Goal: Task Accomplishment & Management: Manage account settings

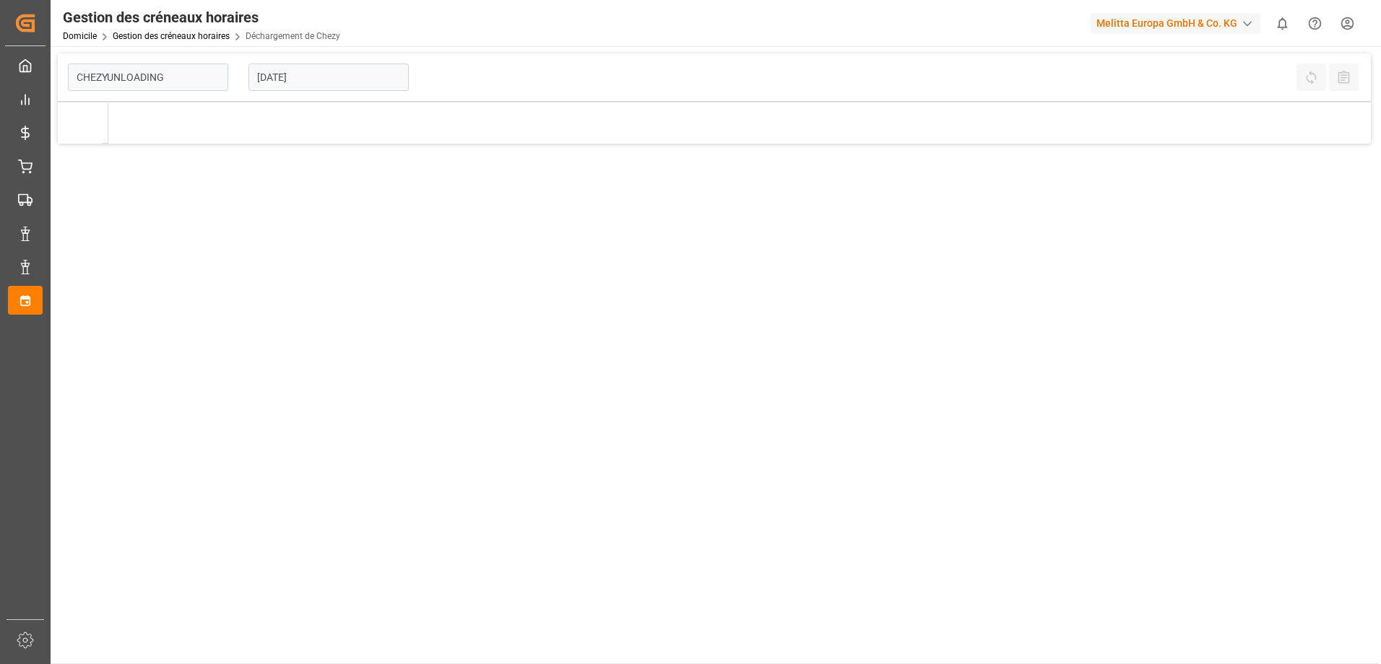
type input "Chezy Unloading"
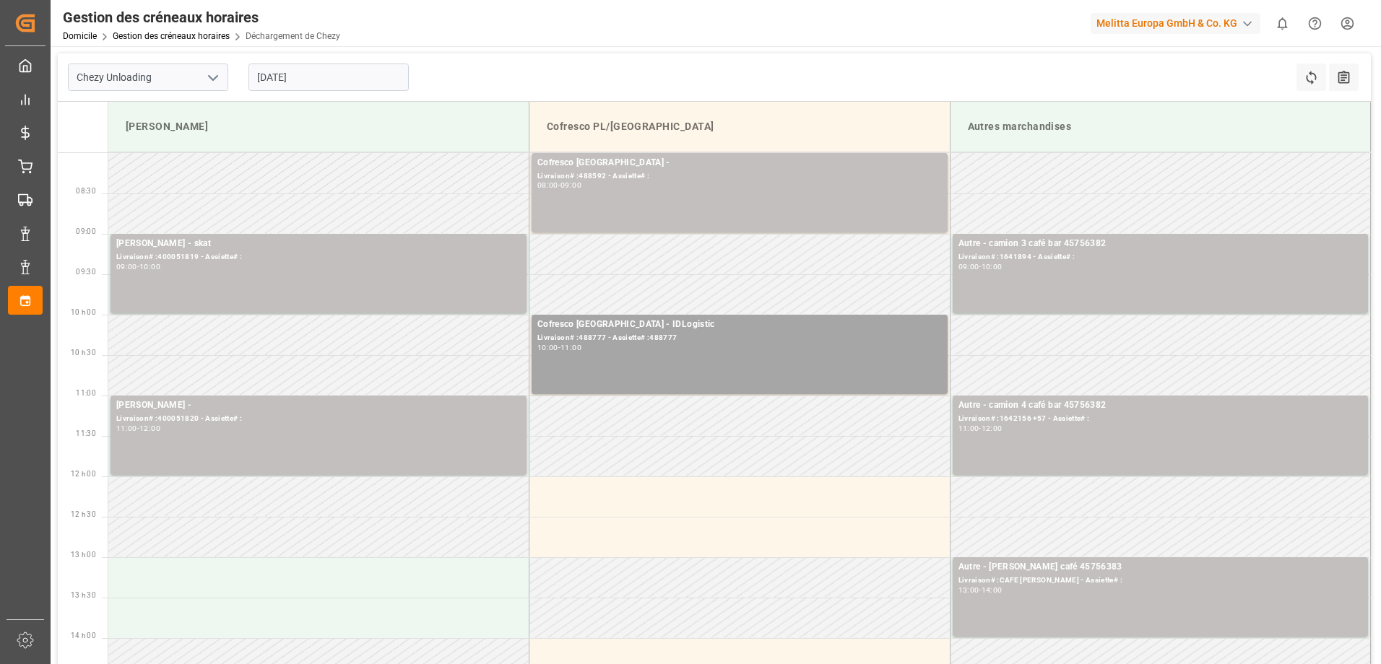
click at [389, 83] on input "[DATE]" at bounding box center [328, 77] width 160 height 27
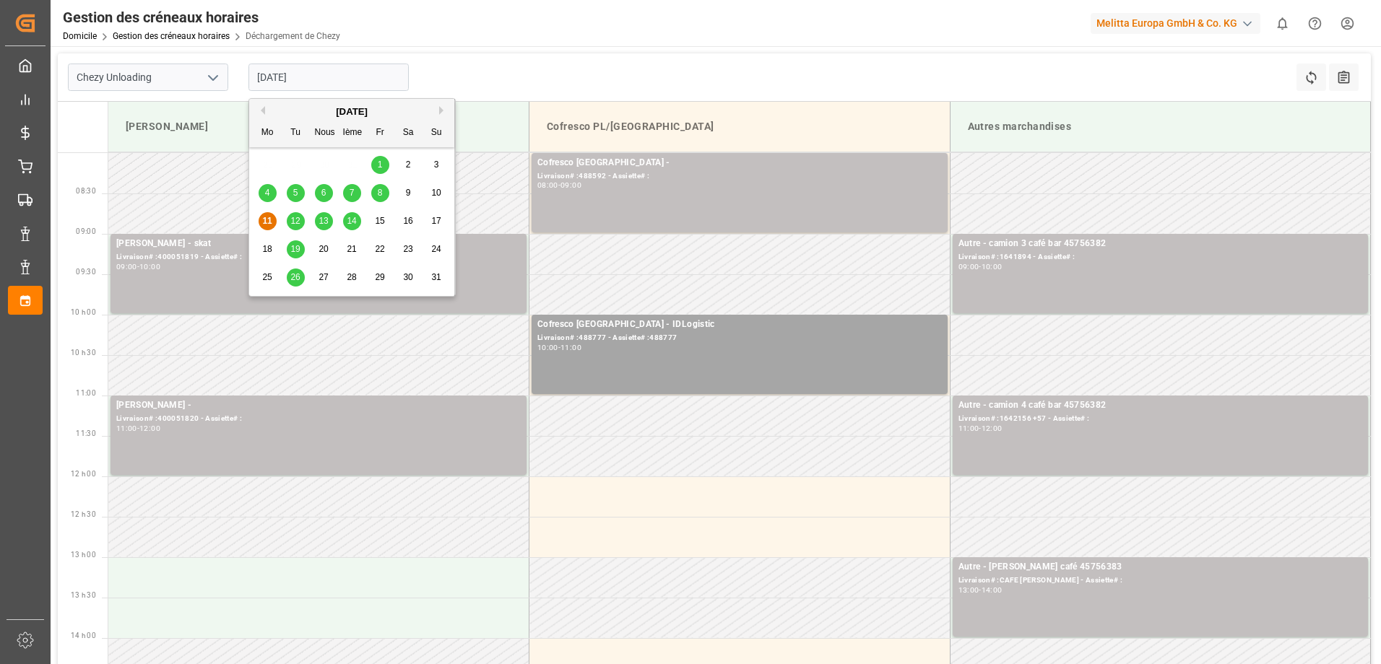
click at [378, 191] on span "8" at bounding box center [380, 193] width 5 height 10
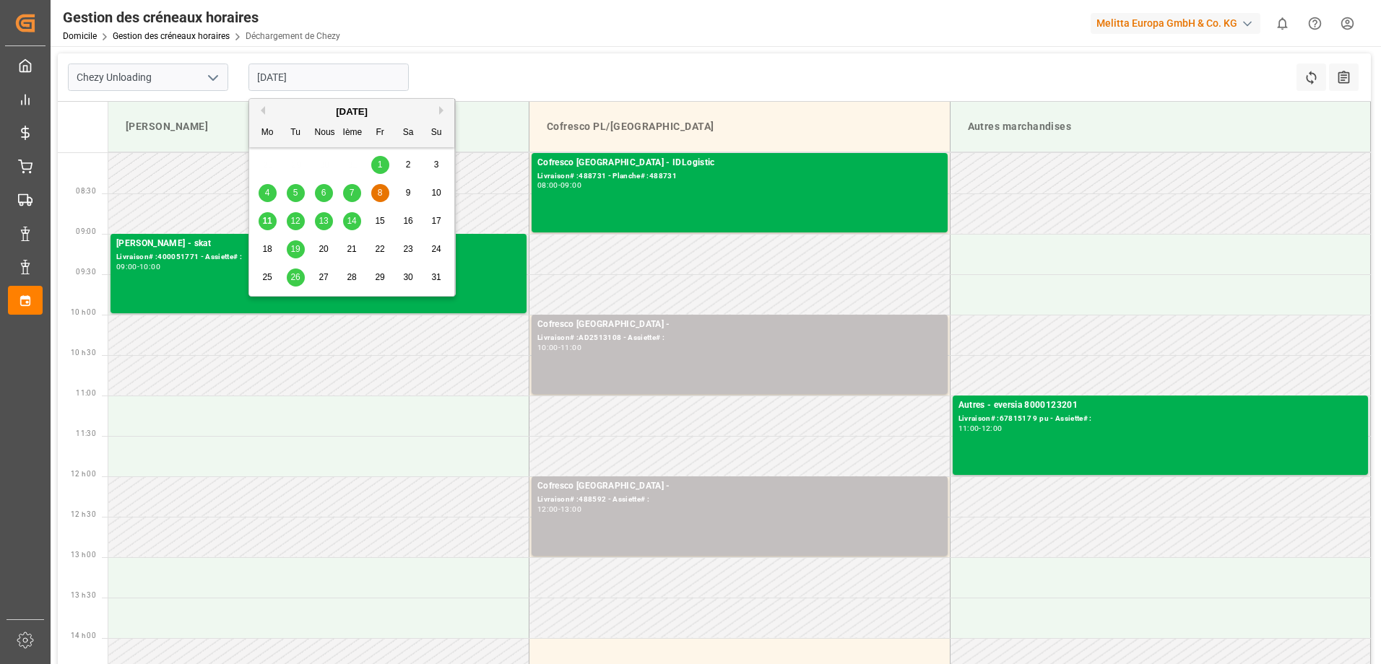
click at [318, 79] on input "[DATE]" at bounding box center [328, 77] width 160 height 27
click at [300, 221] on span "12" at bounding box center [294, 221] width 9 height 10
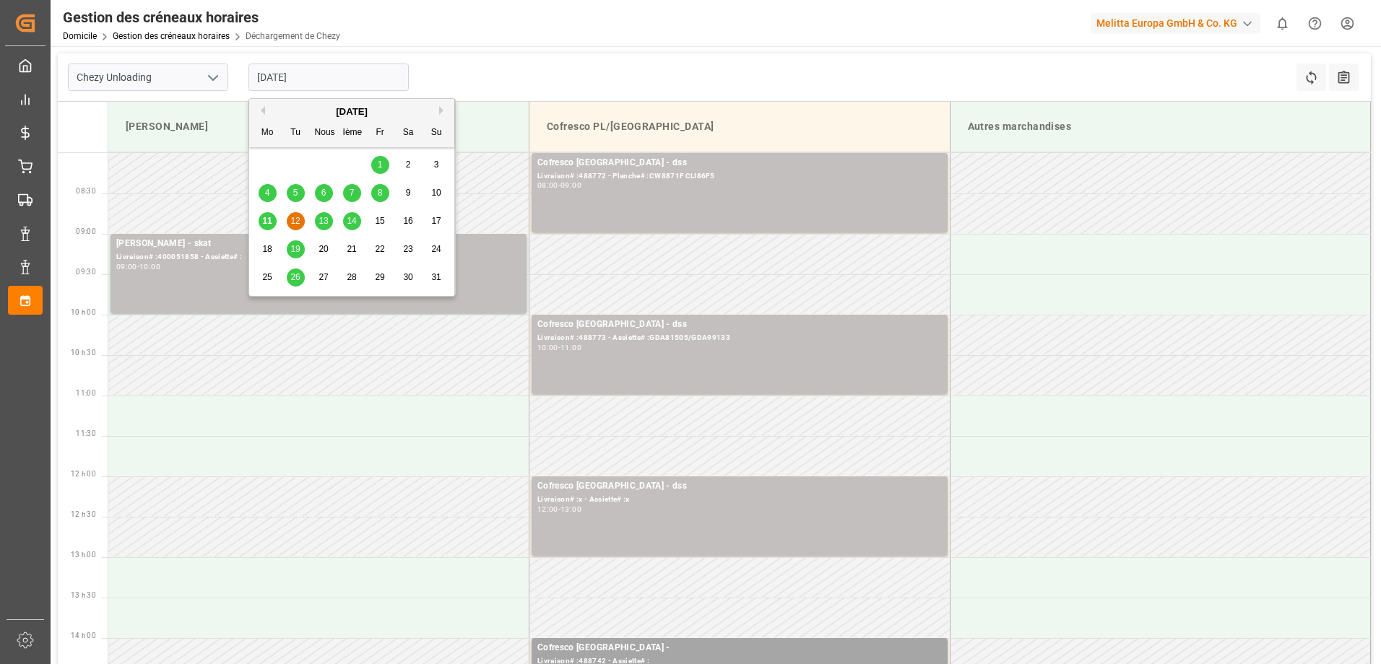
click at [290, 71] on input "[DATE]" at bounding box center [328, 77] width 160 height 27
click at [269, 220] on span "11" at bounding box center [266, 221] width 9 height 10
type input "[DATE]"
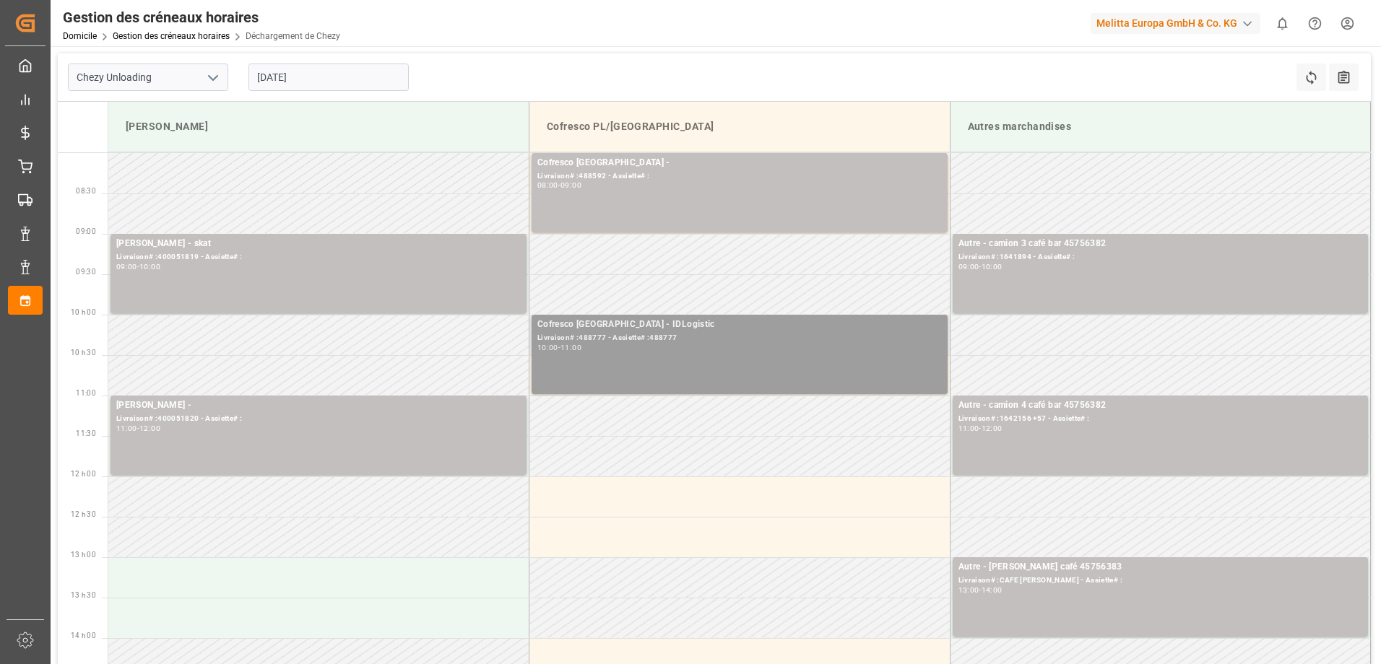
click at [830, 350] on div "10:00 - 11:00" at bounding box center [739, 348] width 404 height 8
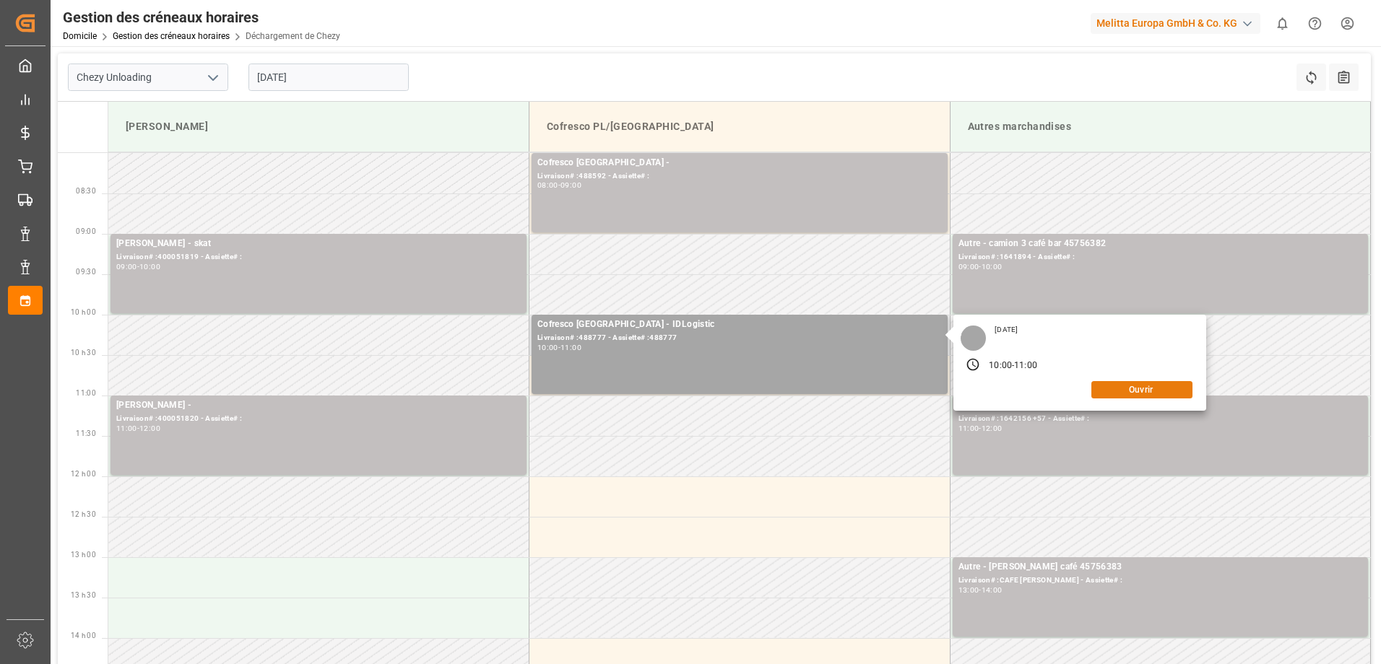
click at [1142, 386] on button "Ouvrir" at bounding box center [1141, 389] width 101 height 17
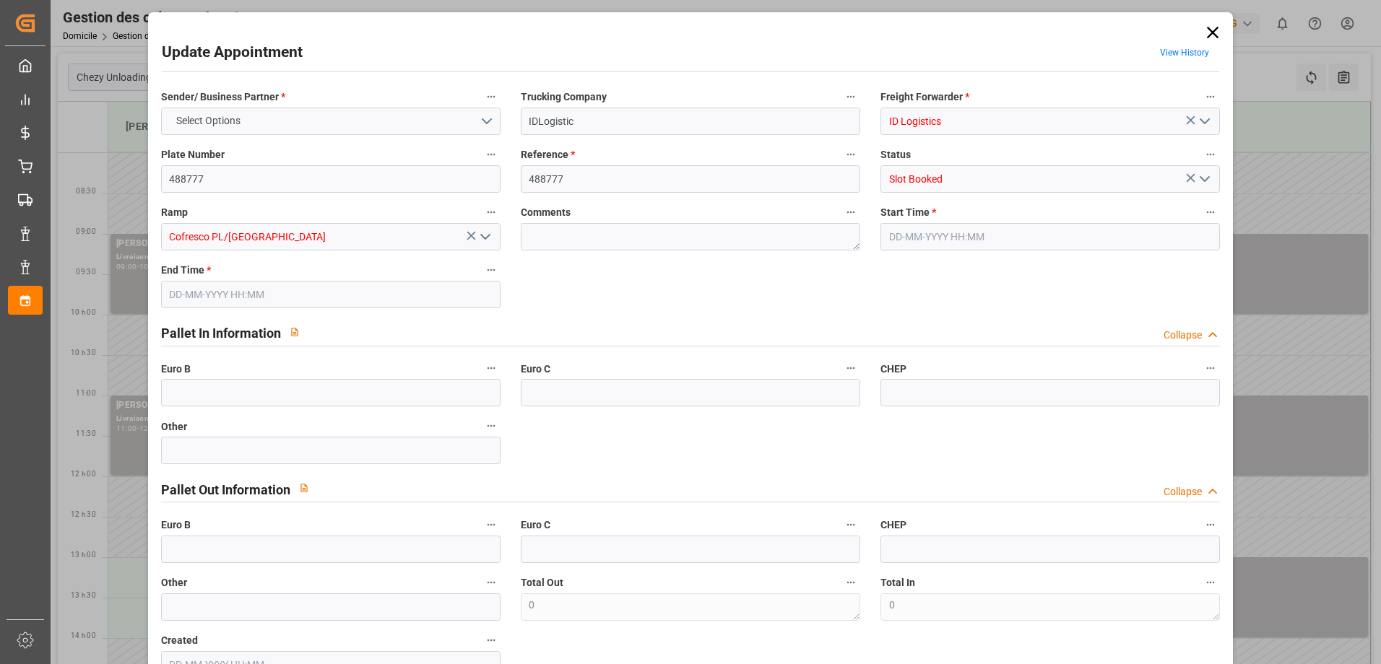
type input "0"
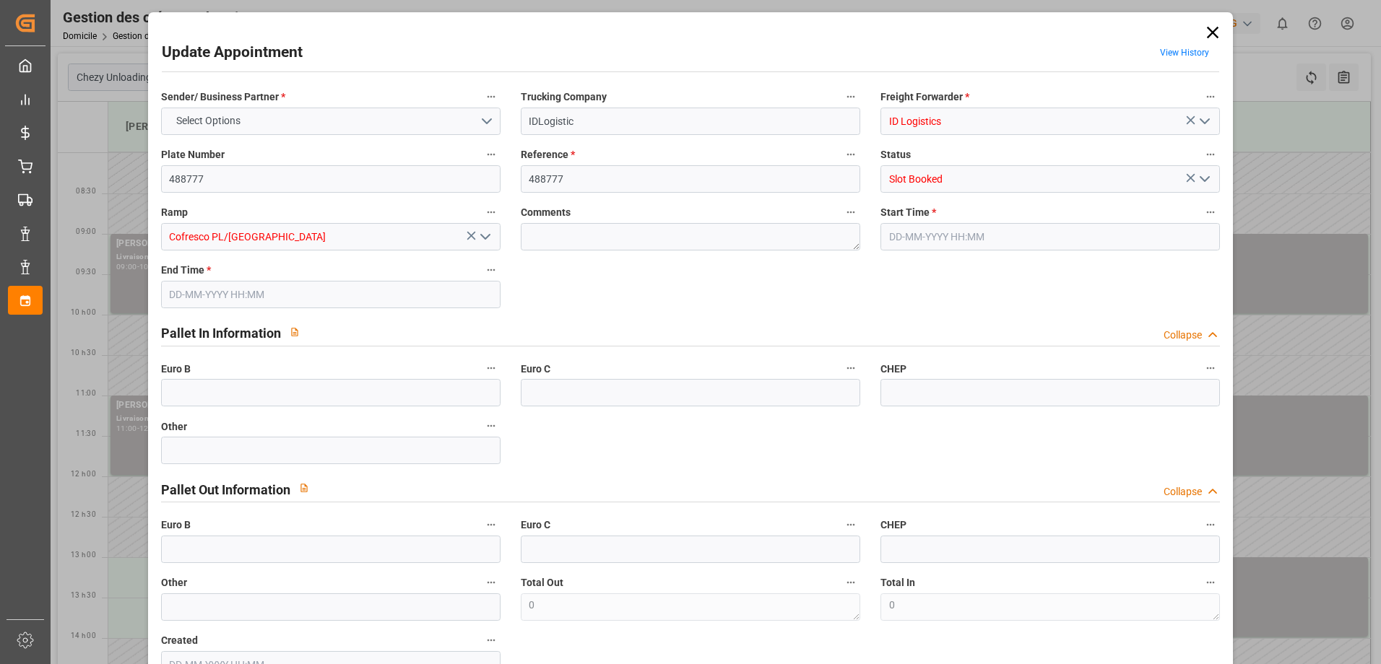
type input "0"
type input "[DATE] 10:00"
type input "[DATE] 11:00"
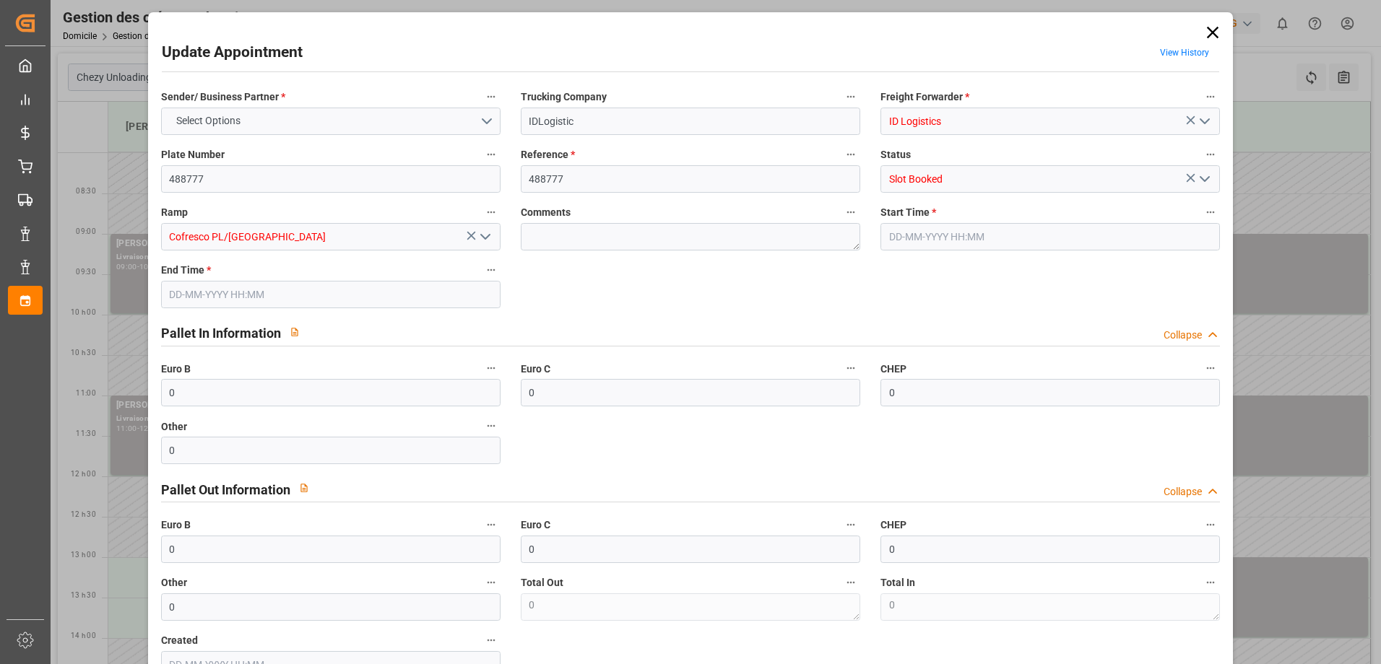
type input "[DATE] 12:16"
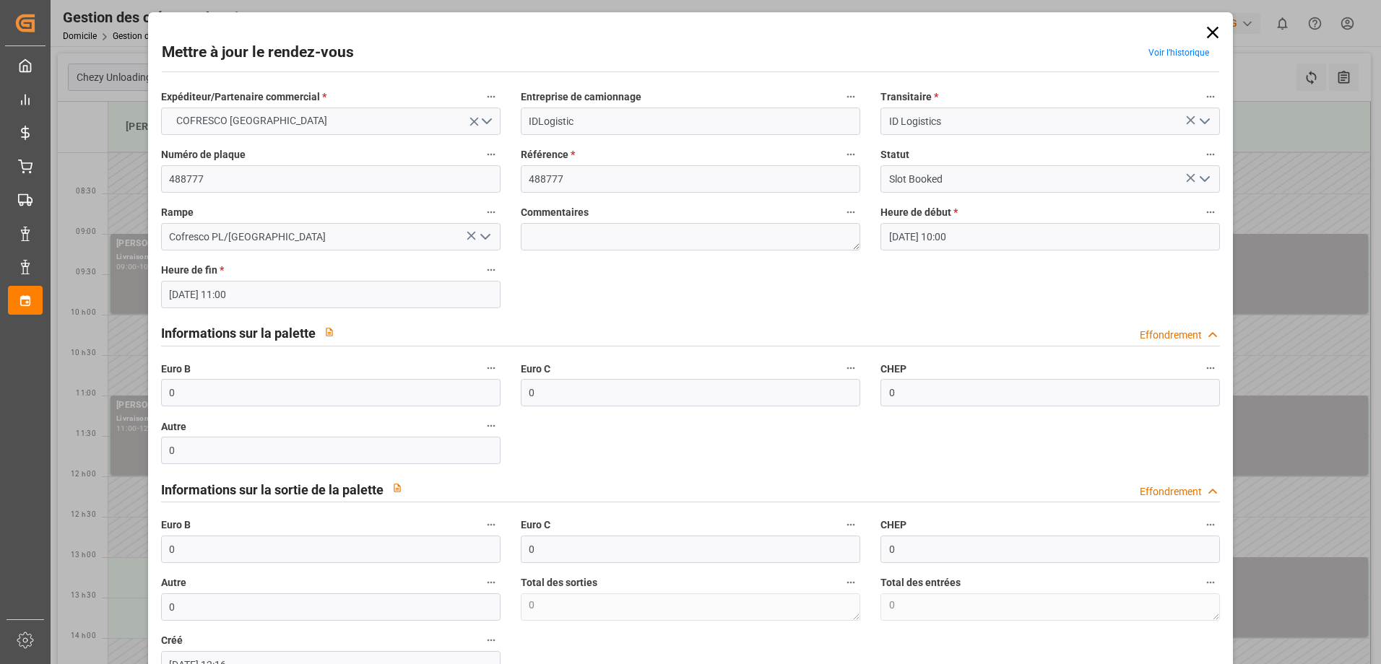
click at [1208, 182] on icon "Ouvrir le menu" at bounding box center [1204, 178] width 17 height 17
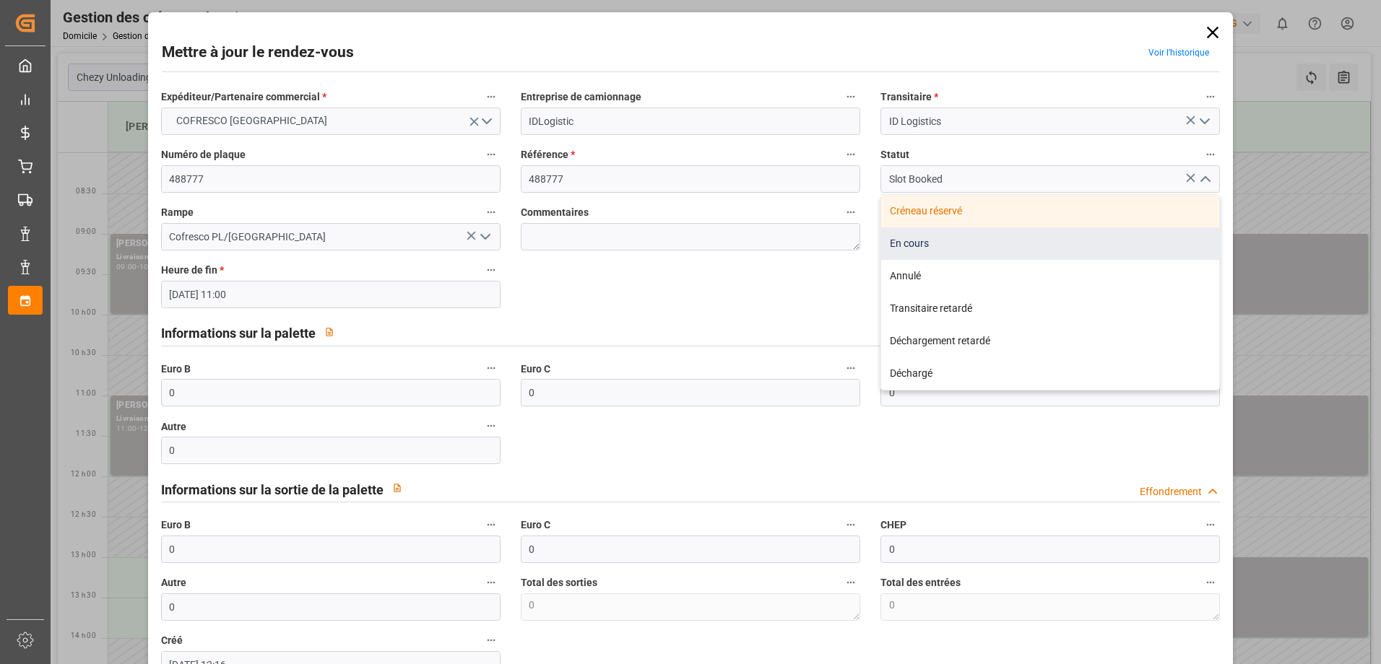
click at [1086, 253] on div "En cours" at bounding box center [1050, 243] width 338 height 32
type input "In Progress"
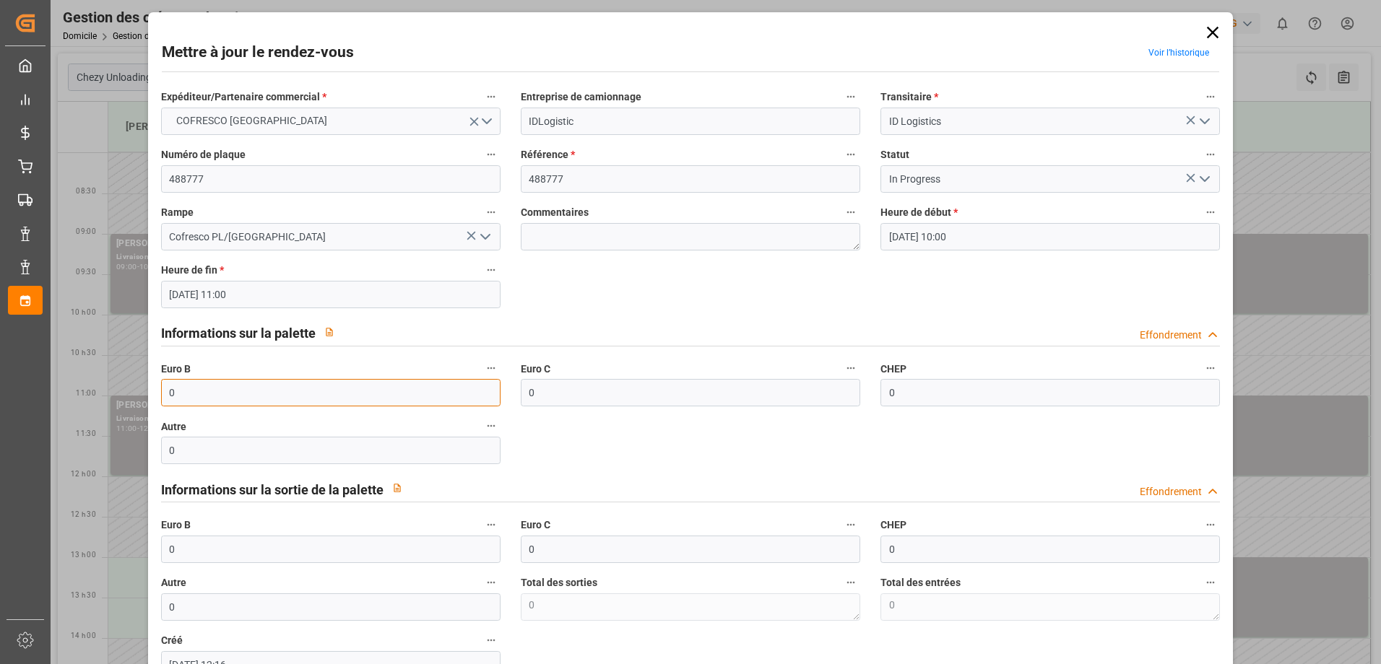
drag, startPoint x: 236, startPoint y: 391, endPoint x: 120, endPoint y: 397, distance: 116.4
click at [121, 397] on div "Mettre à jour le rendez-vous Voir l’historique Expéditeur/Partenaire commercial…" at bounding box center [690, 332] width 1381 height 664
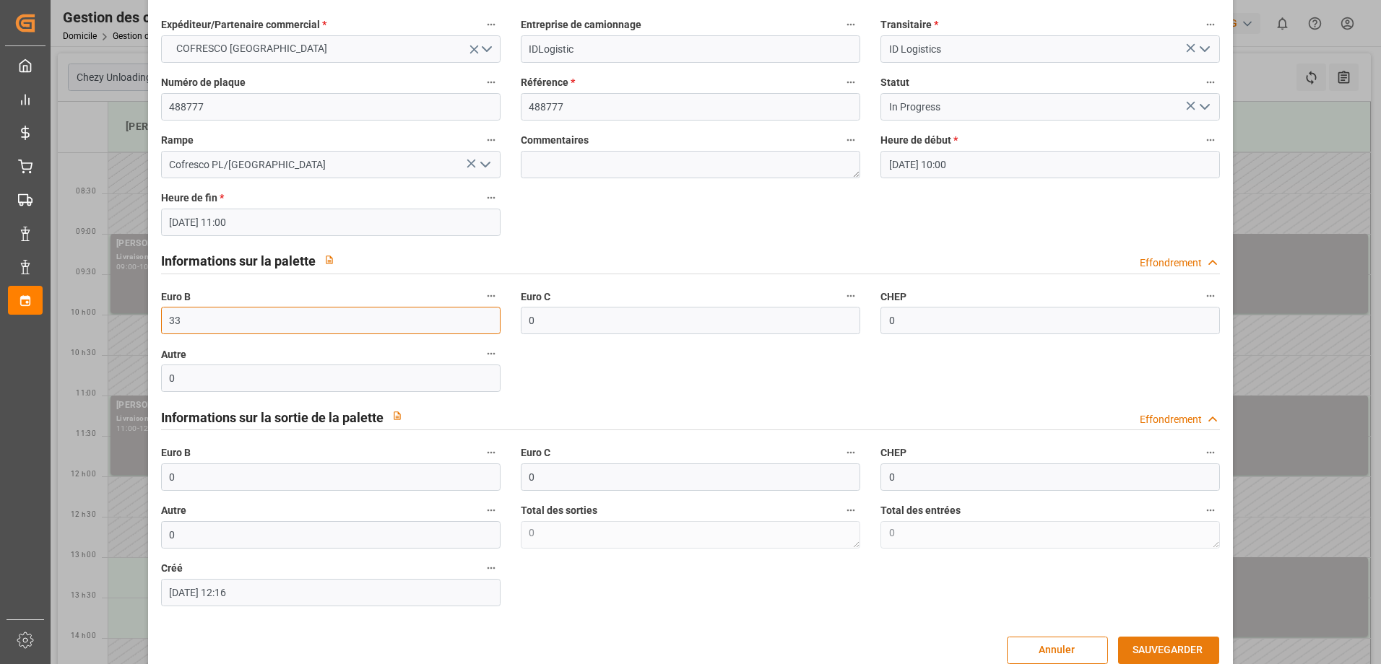
type input "33"
click at [1146, 650] on button "SAUVEGARDER" at bounding box center [1168, 650] width 101 height 27
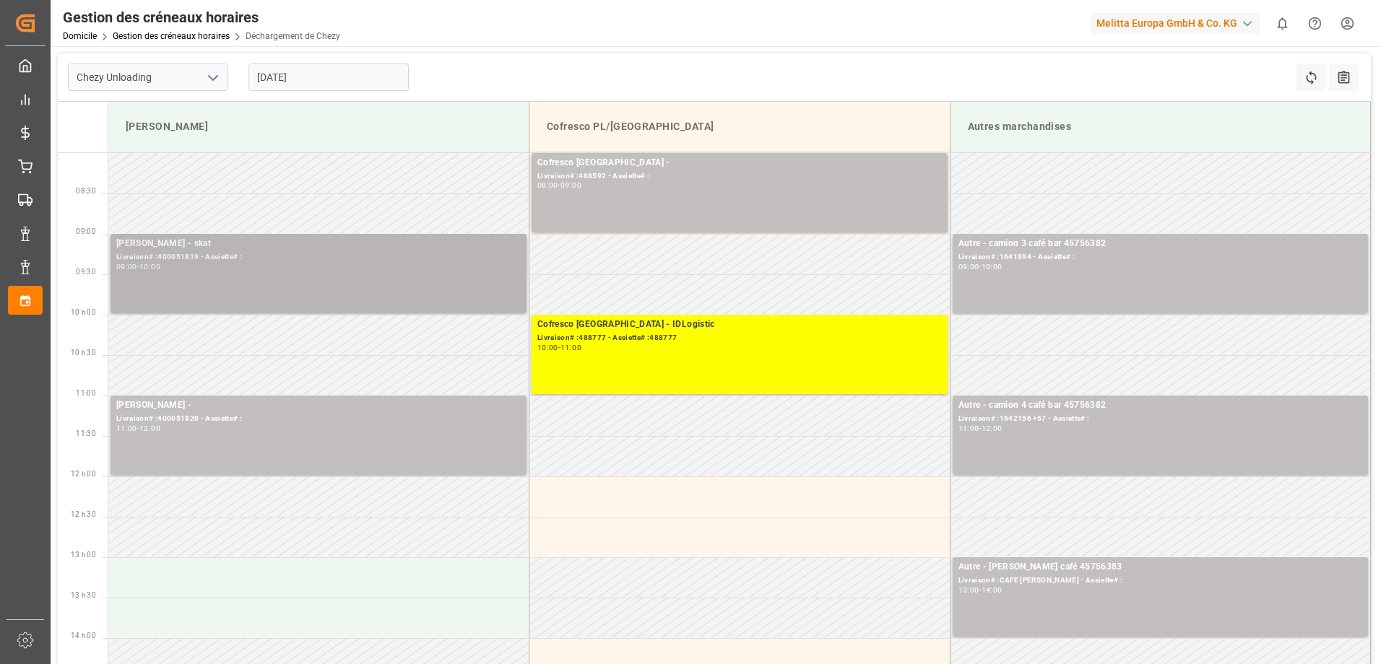
click at [446, 298] on div "[PERSON_NAME] - skat Livraison# :400051819 - Assiette# : 09:00 - 10:00" at bounding box center [318, 274] width 404 height 74
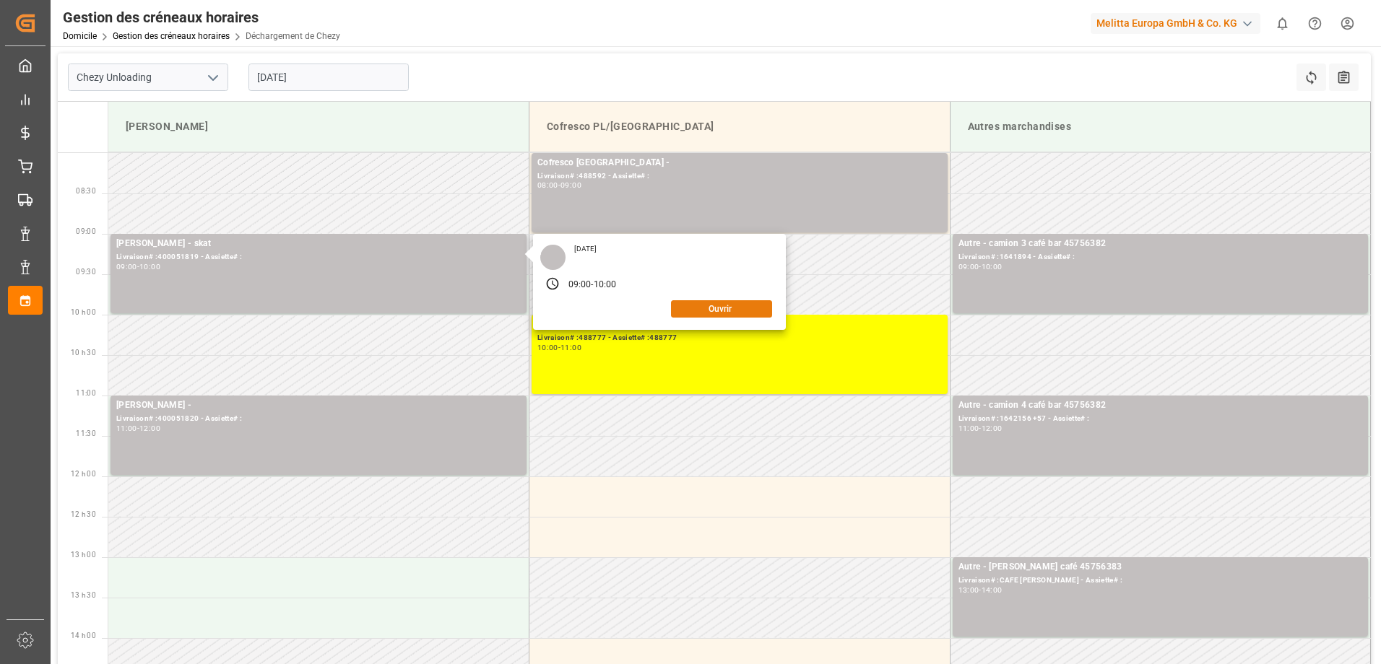
click at [698, 304] on button "Ouvrir" at bounding box center [721, 308] width 101 height 17
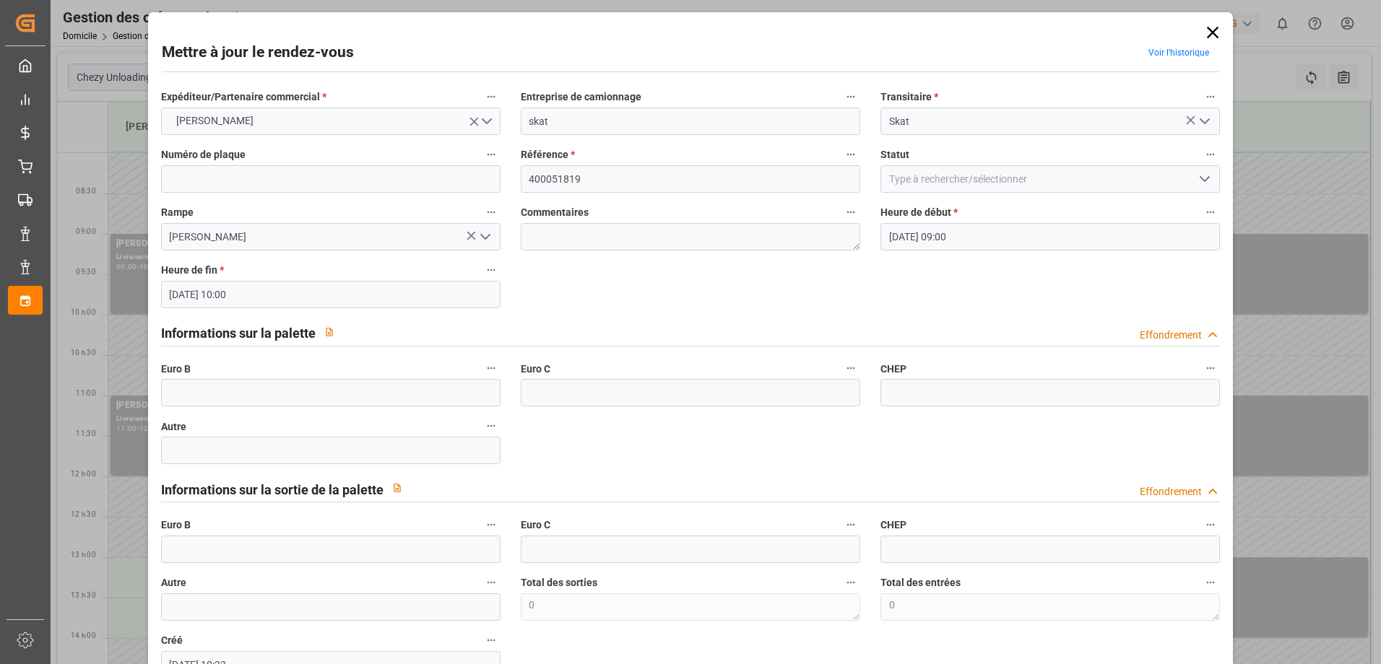
click at [1207, 173] on icon "Ouvrir le menu" at bounding box center [1204, 178] width 17 height 17
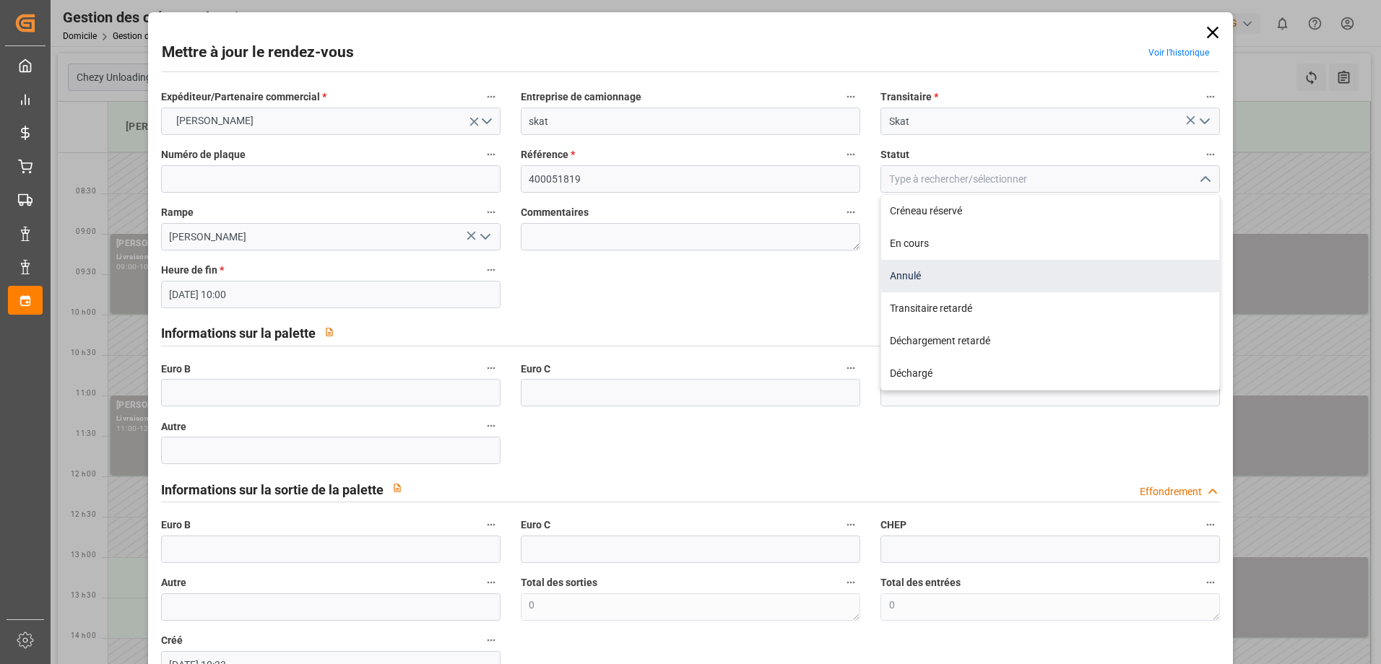
click at [1062, 260] on div "Annulé" at bounding box center [1050, 276] width 338 height 32
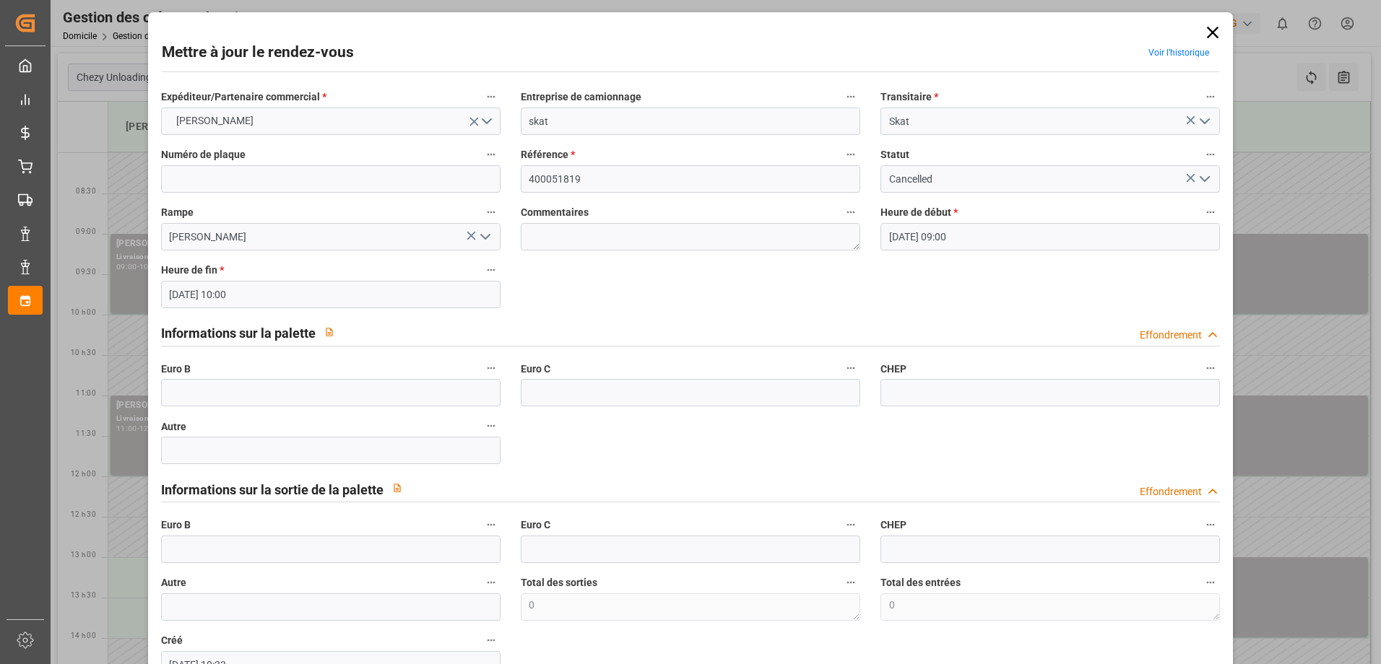
click at [1201, 183] on icon "Ouvrir le menu" at bounding box center [1204, 178] width 17 height 17
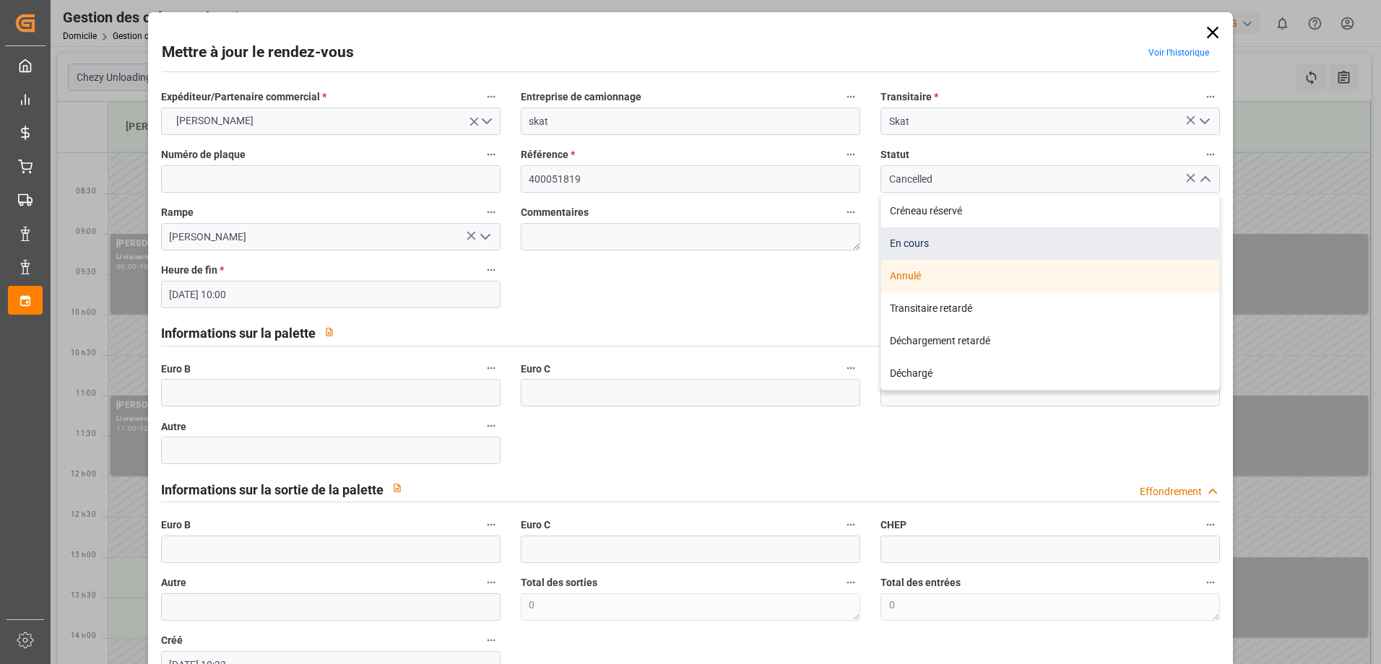
click at [1052, 246] on div "En cours" at bounding box center [1050, 243] width 338 height 32
type input "In Progress"
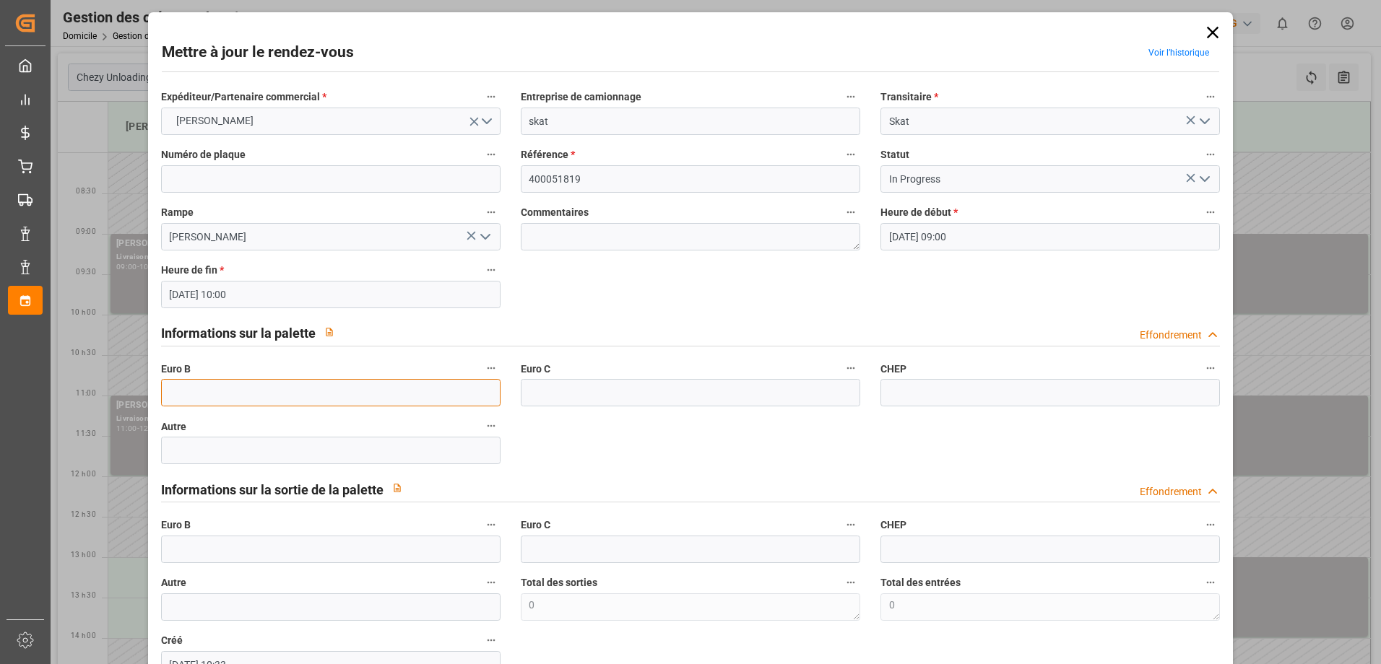
click at [253, 394] on input "text" at bounding box center [330, 392] width 339 height 27
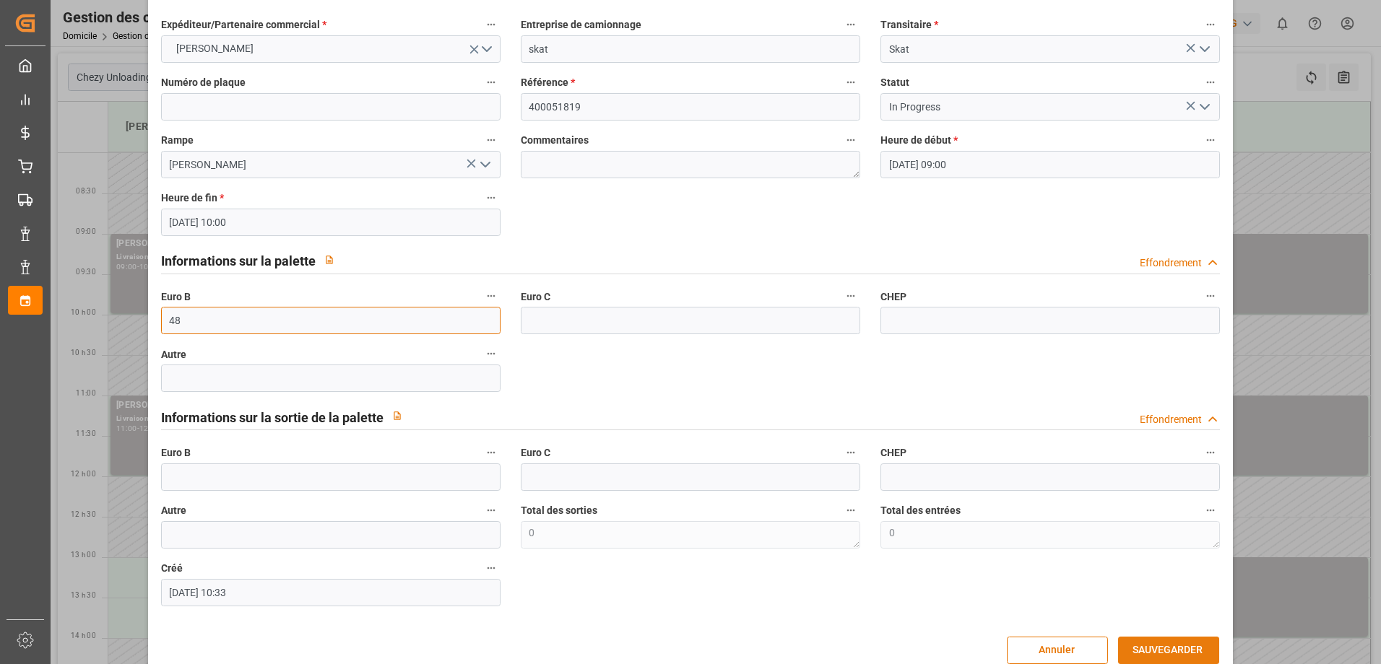
type input "48"
click at [1129, 641] on button "SAUVEGARDER" at bounding box center [1168, 650] width 101 height 27
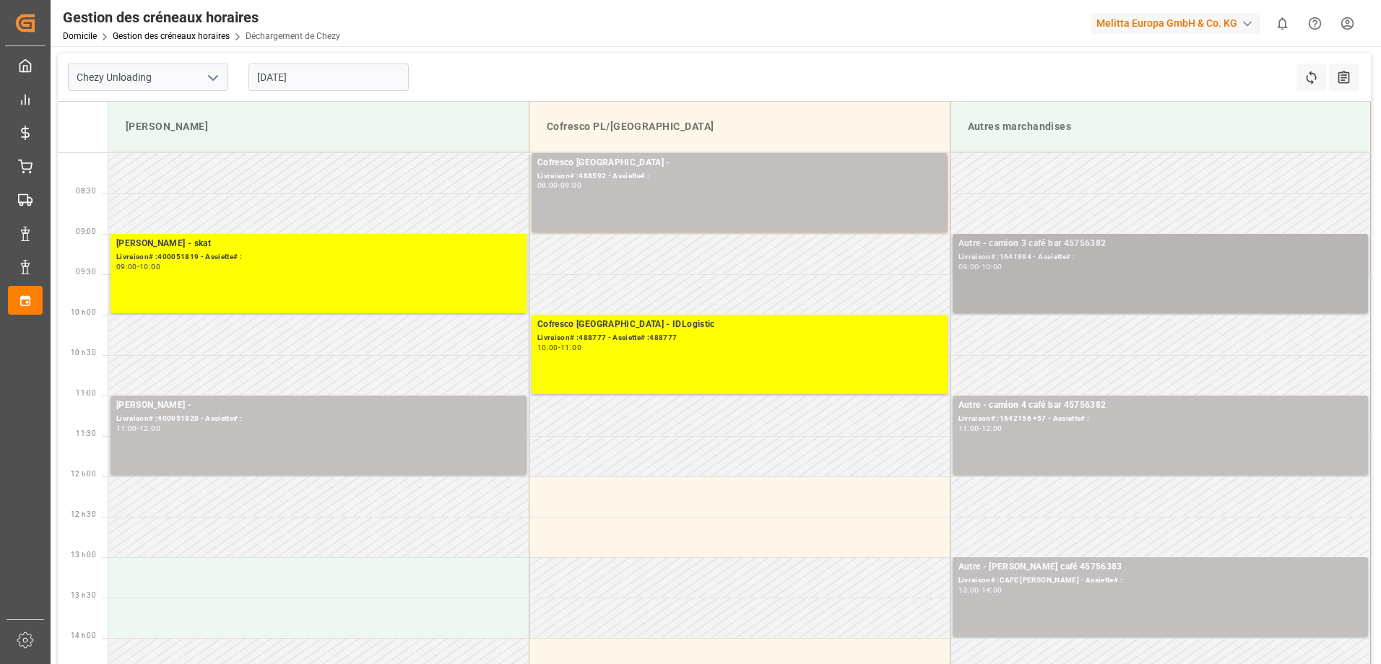
click at [1302, 286] on div "Autre - camion 3 café bar 45756382 Livraison# :1641894 - Assiette# : 09:00 - 10…" at bounding box center [1160, 274] width 404 height 74
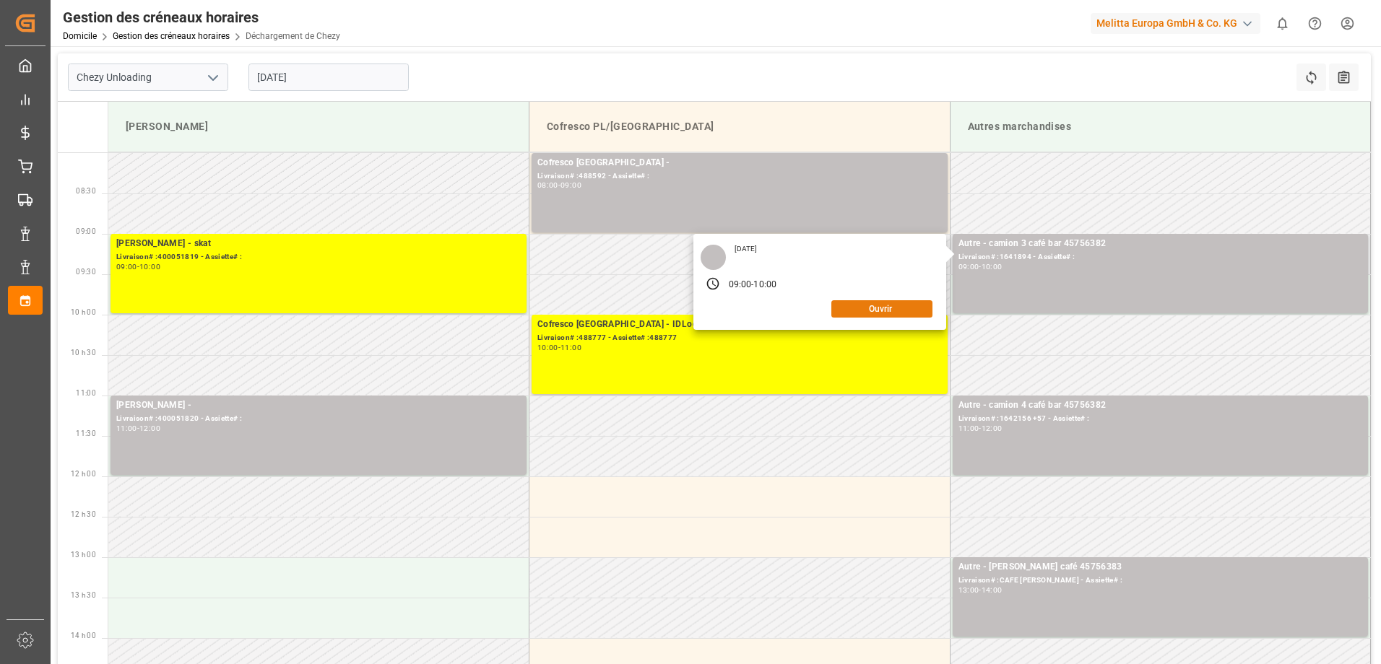
click at [898, 311] on button "Ouvrir" at bounding box center [881, 308] width 101 height 17
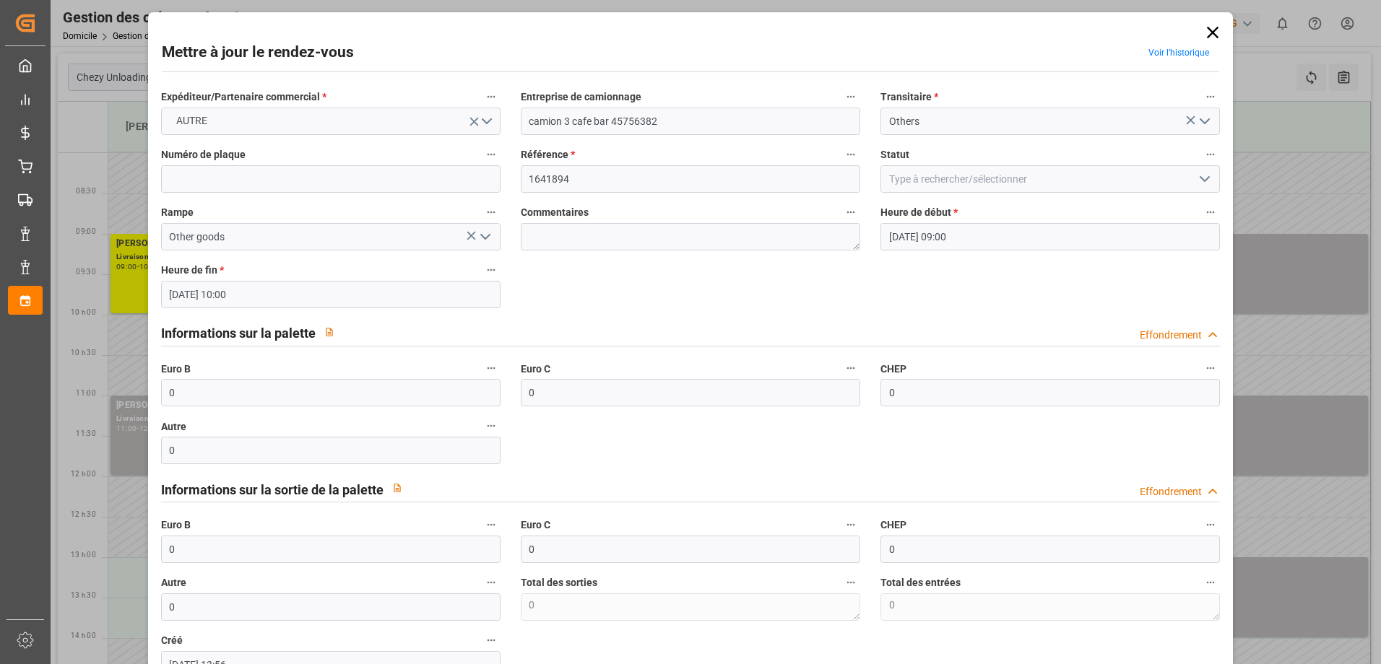
click at [1212, 38] on icon at bounding box center [1212, 32] width 20 height 20
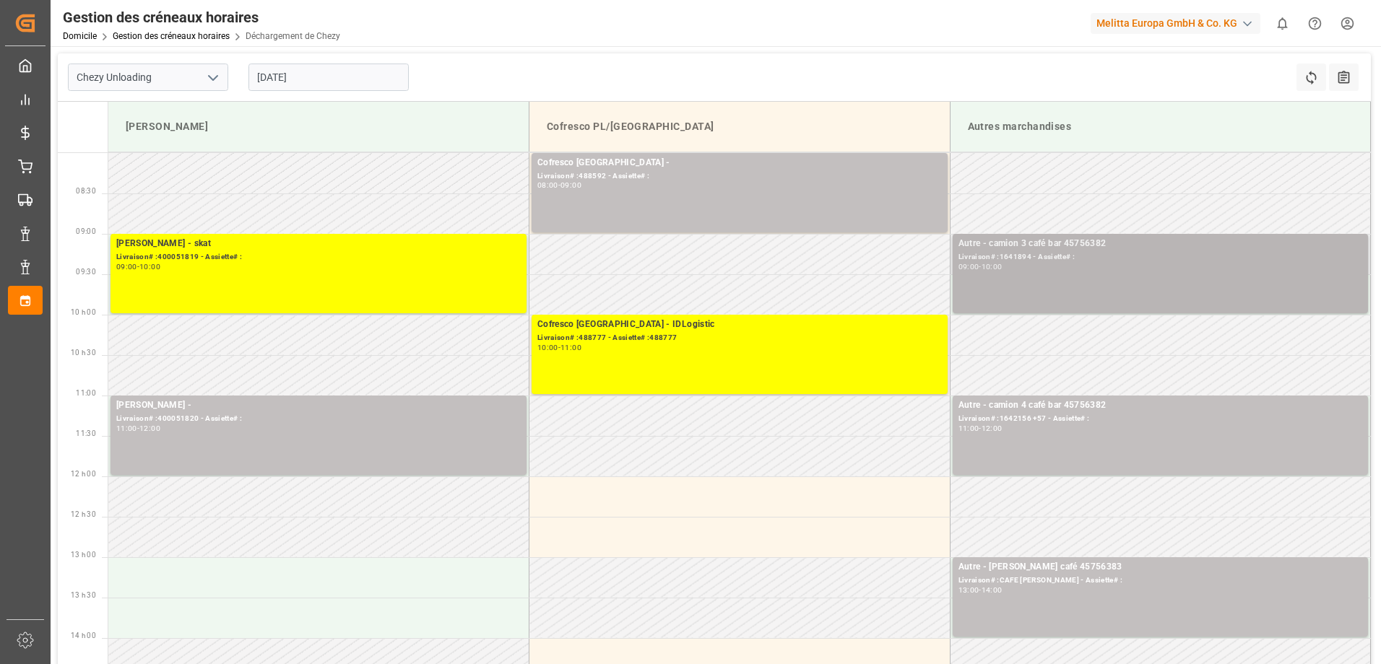
click at [1318, 277] on div "Autre - camion 3 café bar 45756382 Livraison# :1641894 - Assiette# : 09:00 - 10…" at bounding box center [1160, 274] width 404 height 74
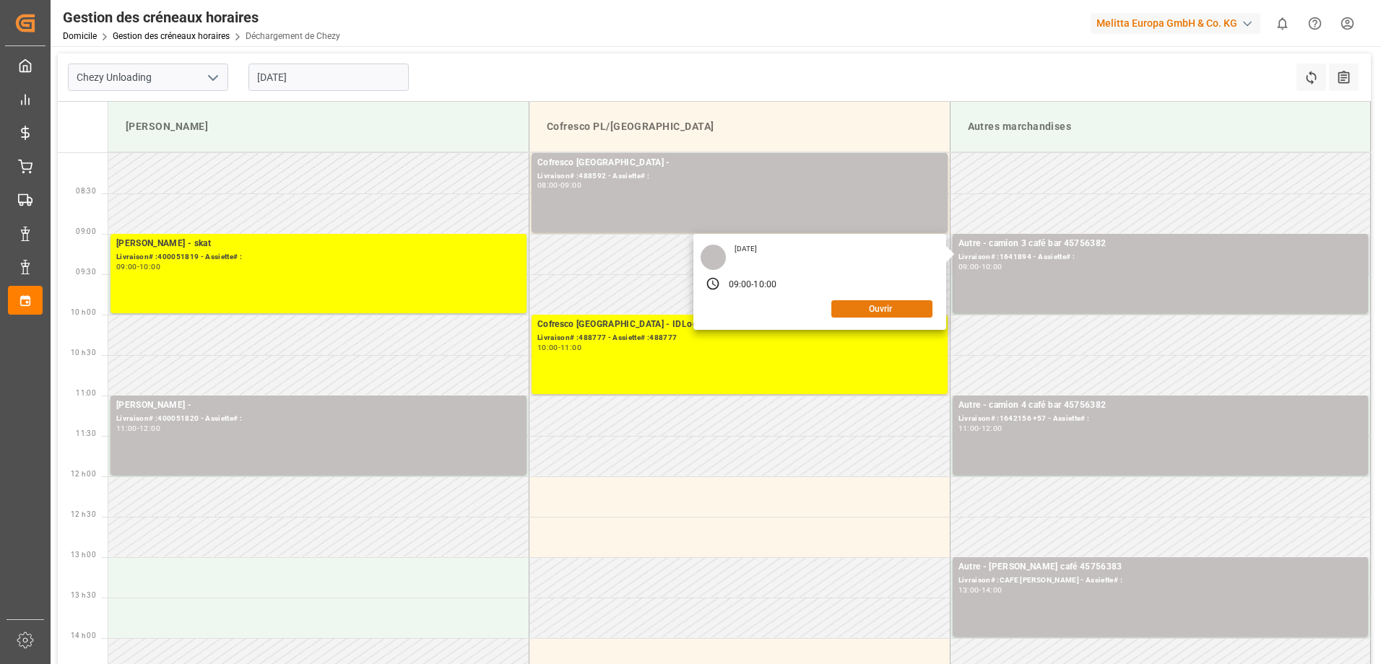
click at [887, 304] on button "Ouvrir" at bounding box center [881, 308] width 101 height 17
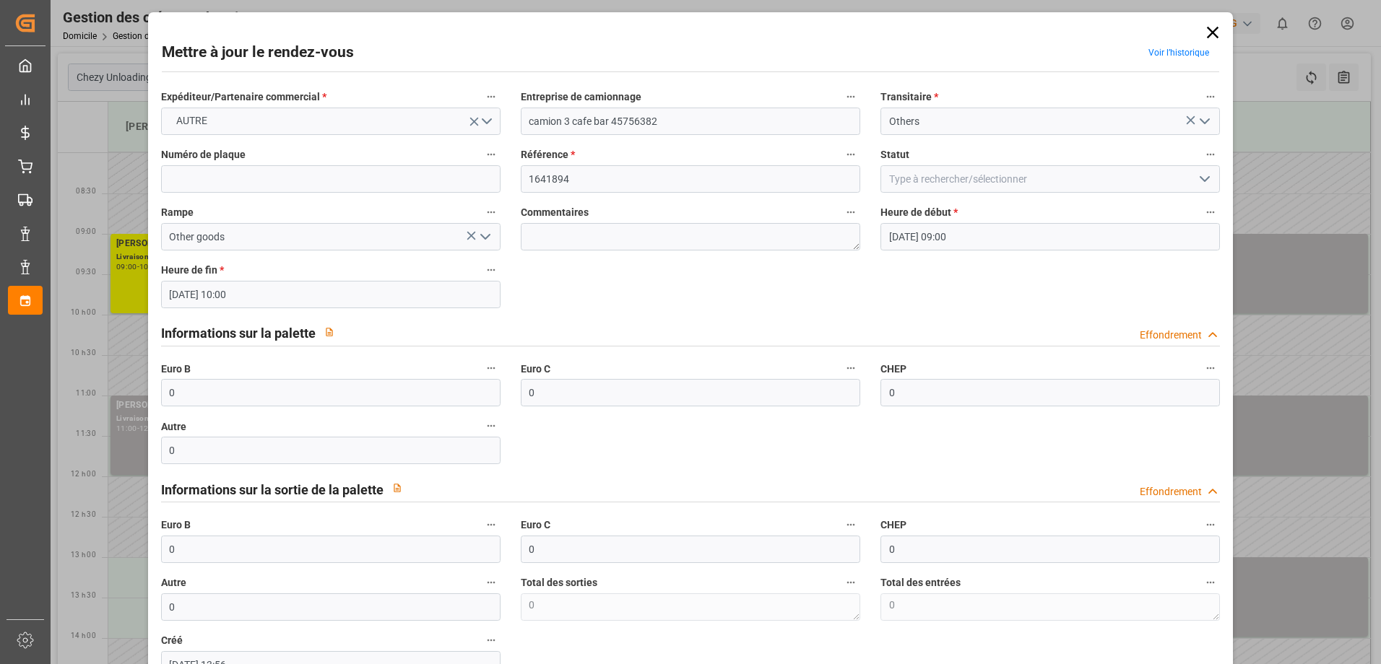
click at [1204, 181] on icon "Ouvrir le menu" at bounding box center [1204, 178] width 17 height 17
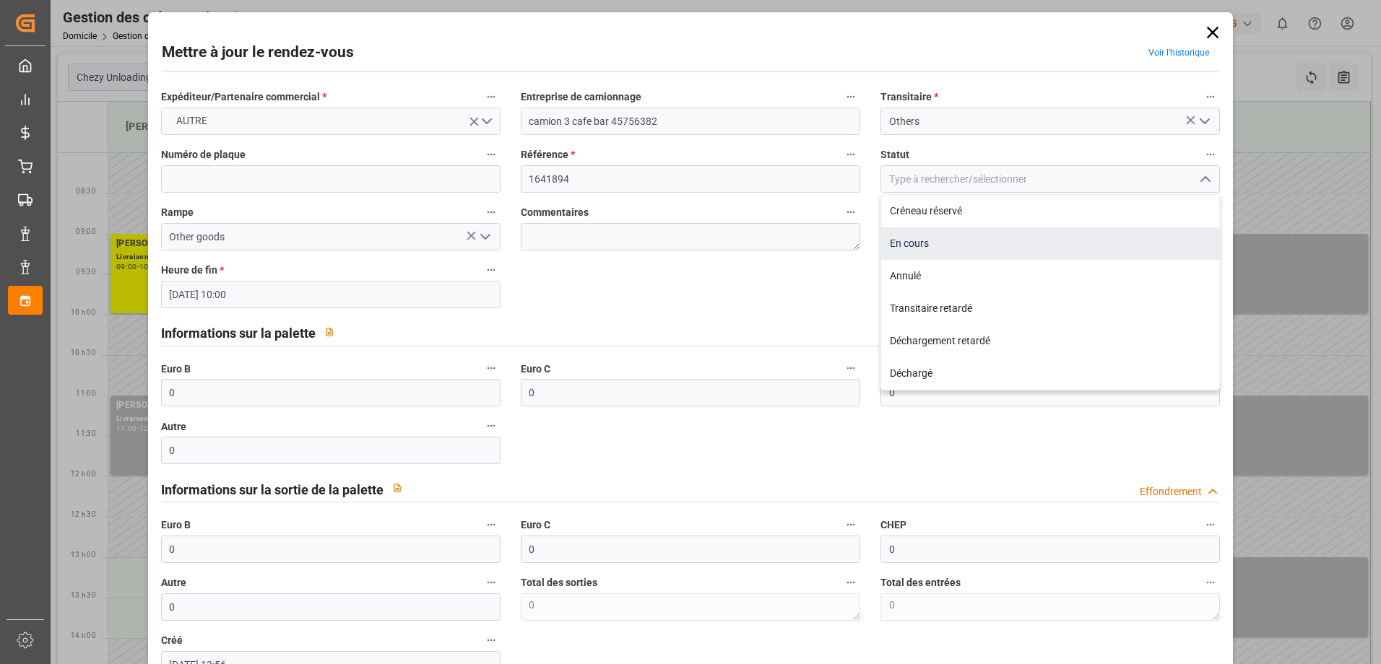
click at [1128, 238] on div "En cours" at bounding box center [1050, 243] width 338 height 32
type input "In Progress"
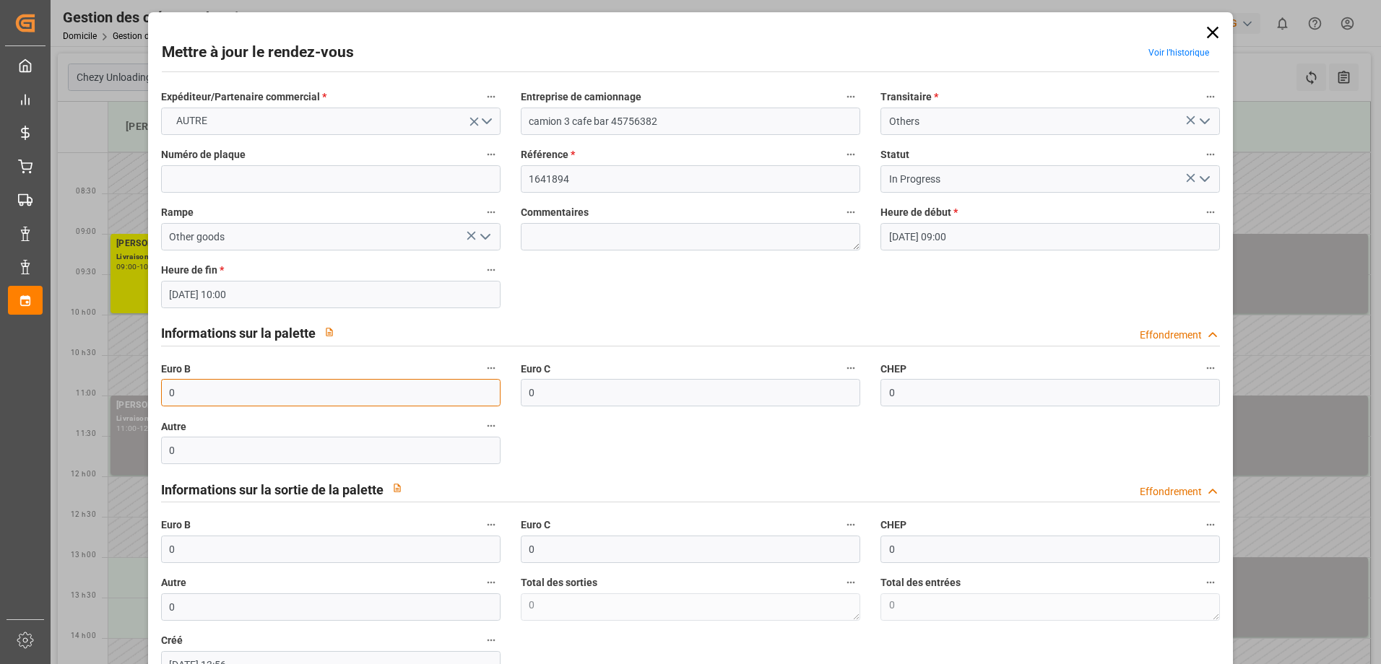
click at [402, 399] on input "0" at bounding box center [330, 392] width 339 height 27
drag, startPoint x: 402, startPoint y: 399, endPoint x: 143, endPoint y: 399, distance: 258.5
click at [143, 399] on div "Mettre à jour le rendez-vous Voir l’historique Expéditeur/Partenaire commercial…" at bounding box center [690, 332] width 1381 height 664
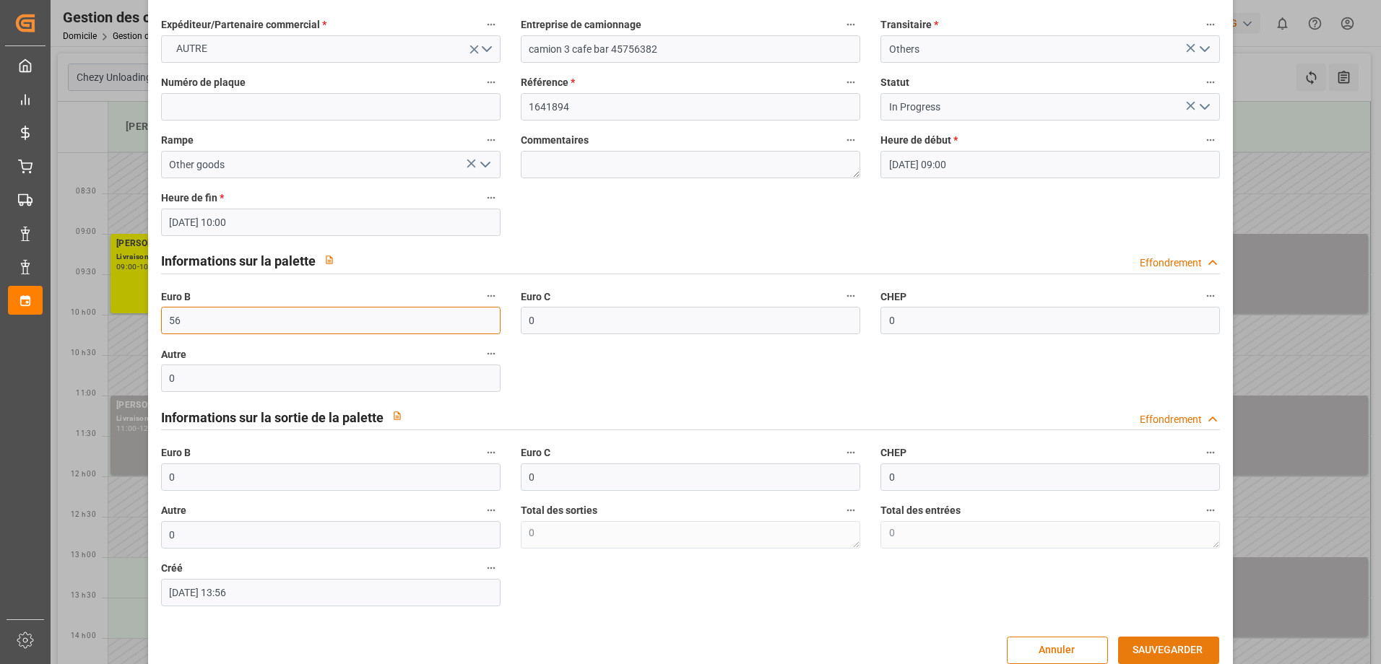
type input "56"
click at [1170, 649] on button "SAUVEGARDER" at bounding box center [1168, 650] width 101 height 27
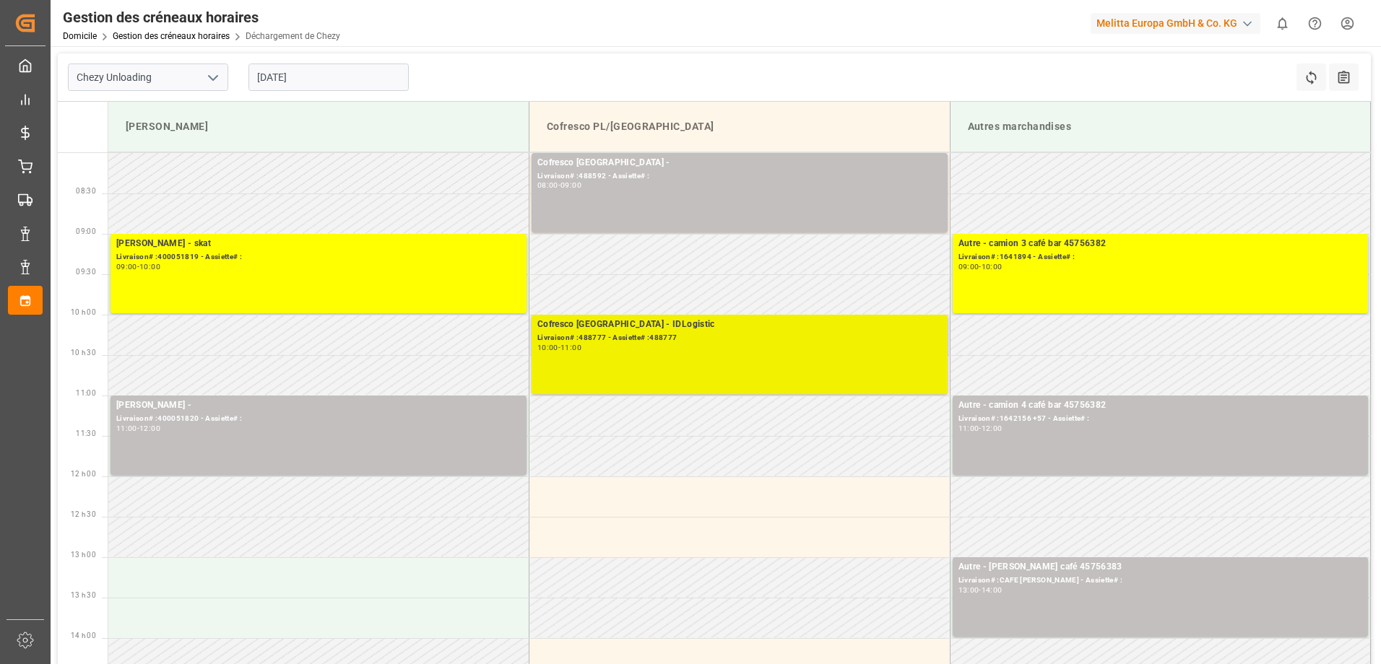
click at [901, 348] on div "10:00 - 11:00" at bounding box center [739, 348] width 404 height 8
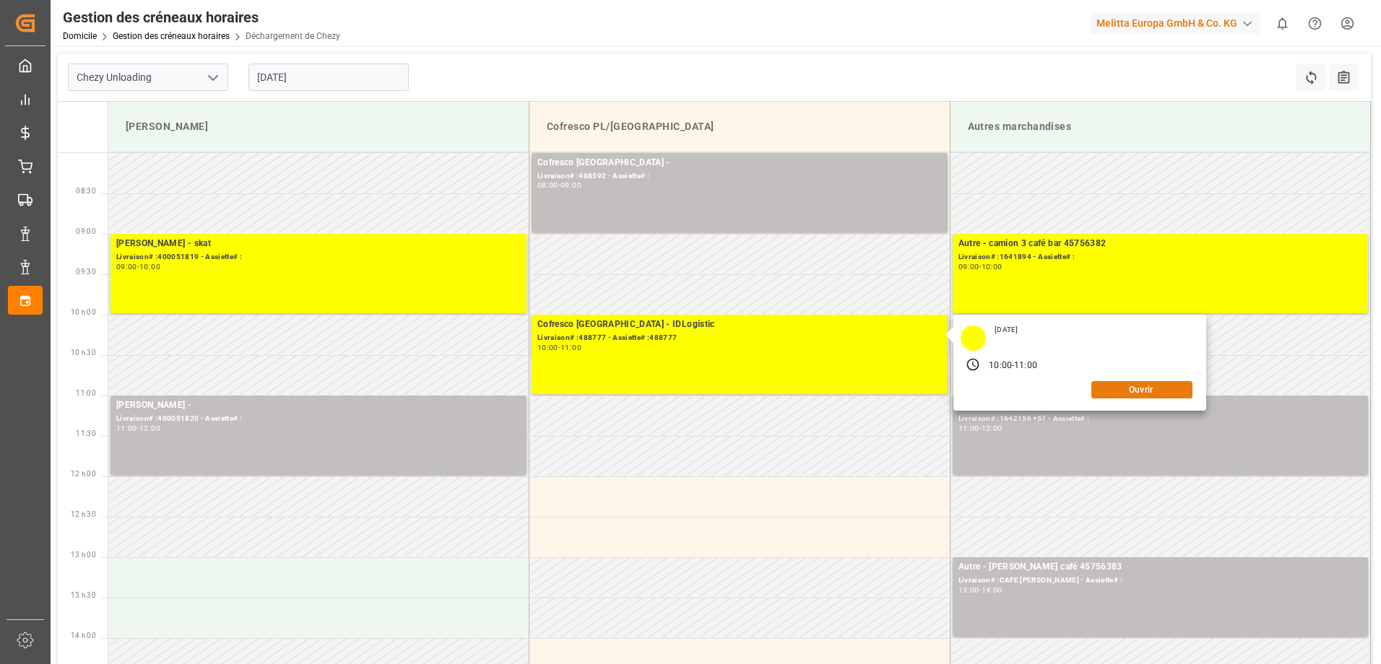
click at [1148, 391] on button "Ouvrir" at bounding box center [1141, 389] width 101 height 17
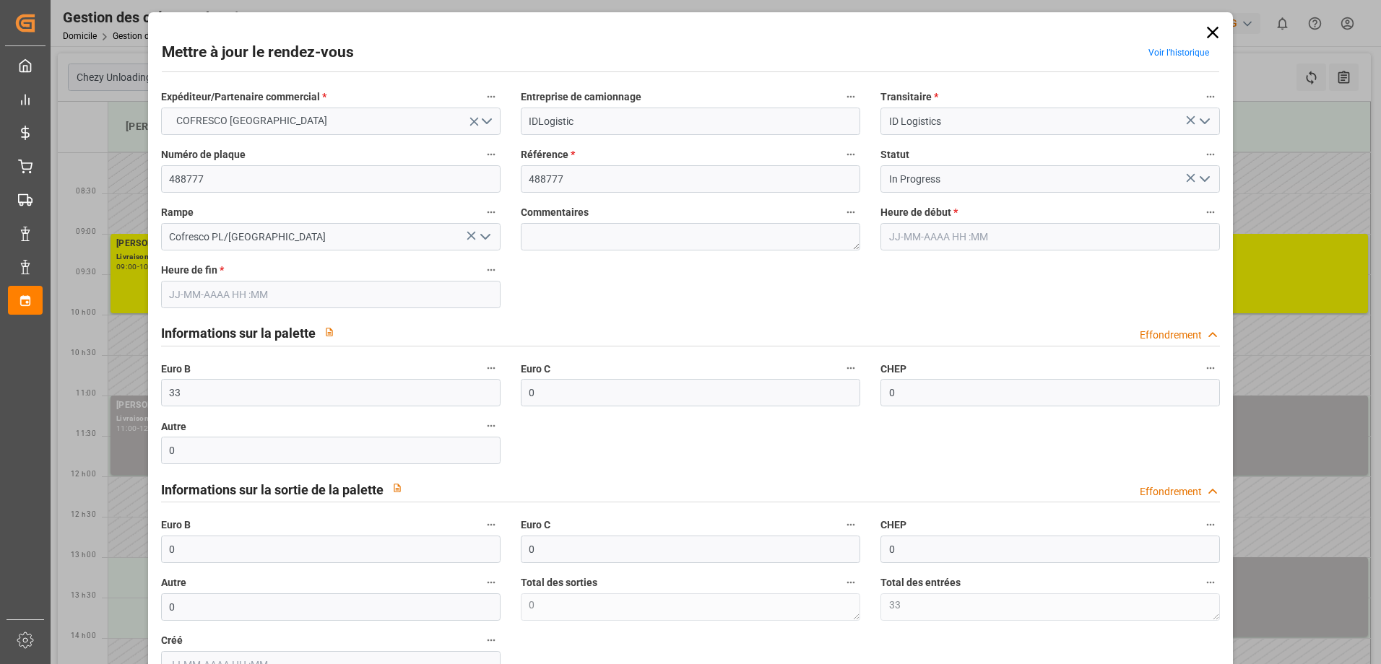
type input "[DATE] 10:00"
type input "[DATE] 11:00"
type input "[DATE] 12:16"
click at [1205, 183] on icon "Ouvrir le menu" at bounding box center [1204, 178] width 17 height 17
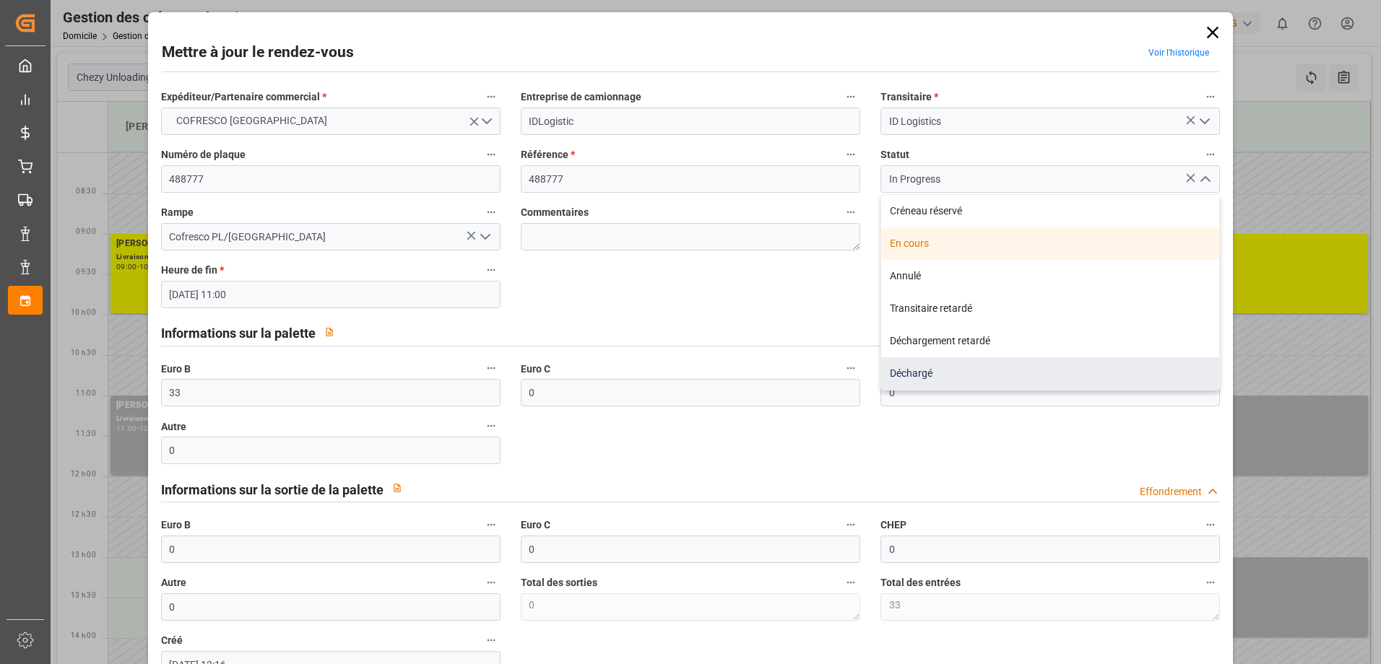
click at [1043, 362] on div "Déchargé" at bounding box center [1050, 373] width 338 height 32
type input "Unloaded"
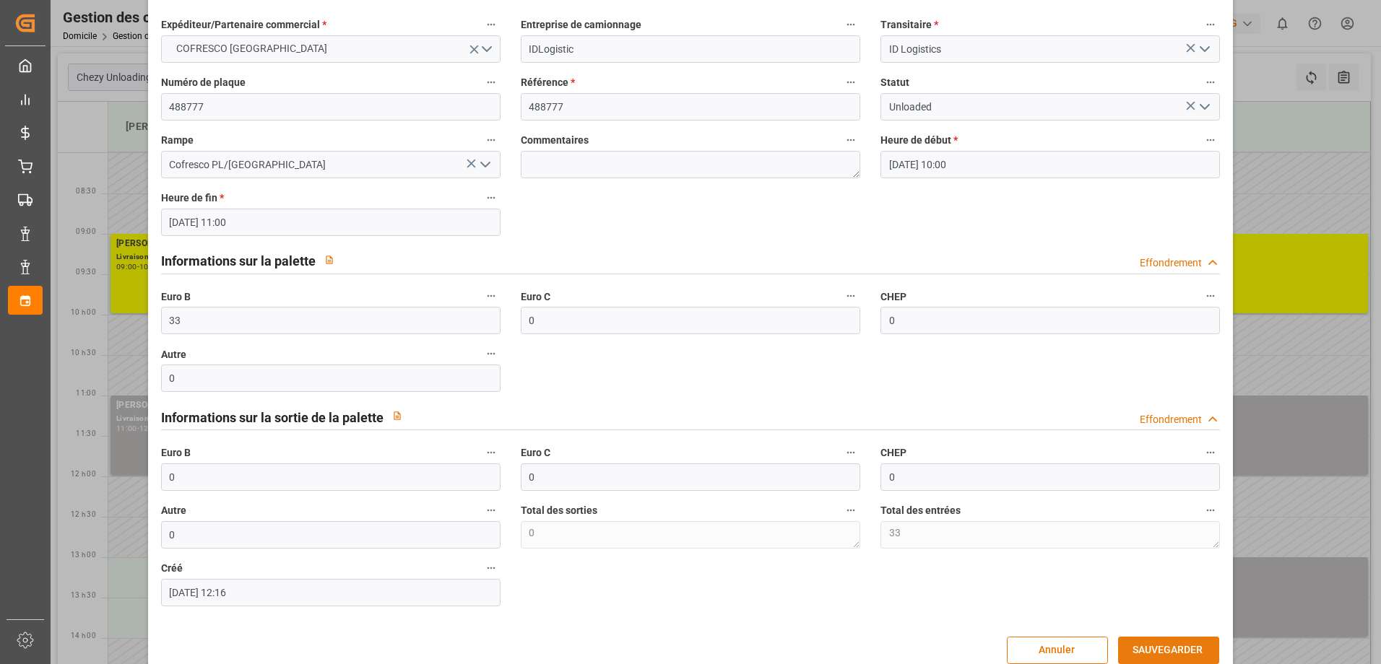
click at [1162, 647] on button "SAUVEGARDER" at bounding box center [1168, 650] width 101 height 27
